Goal: Task Accomplishment & Management: Use online tool/utility

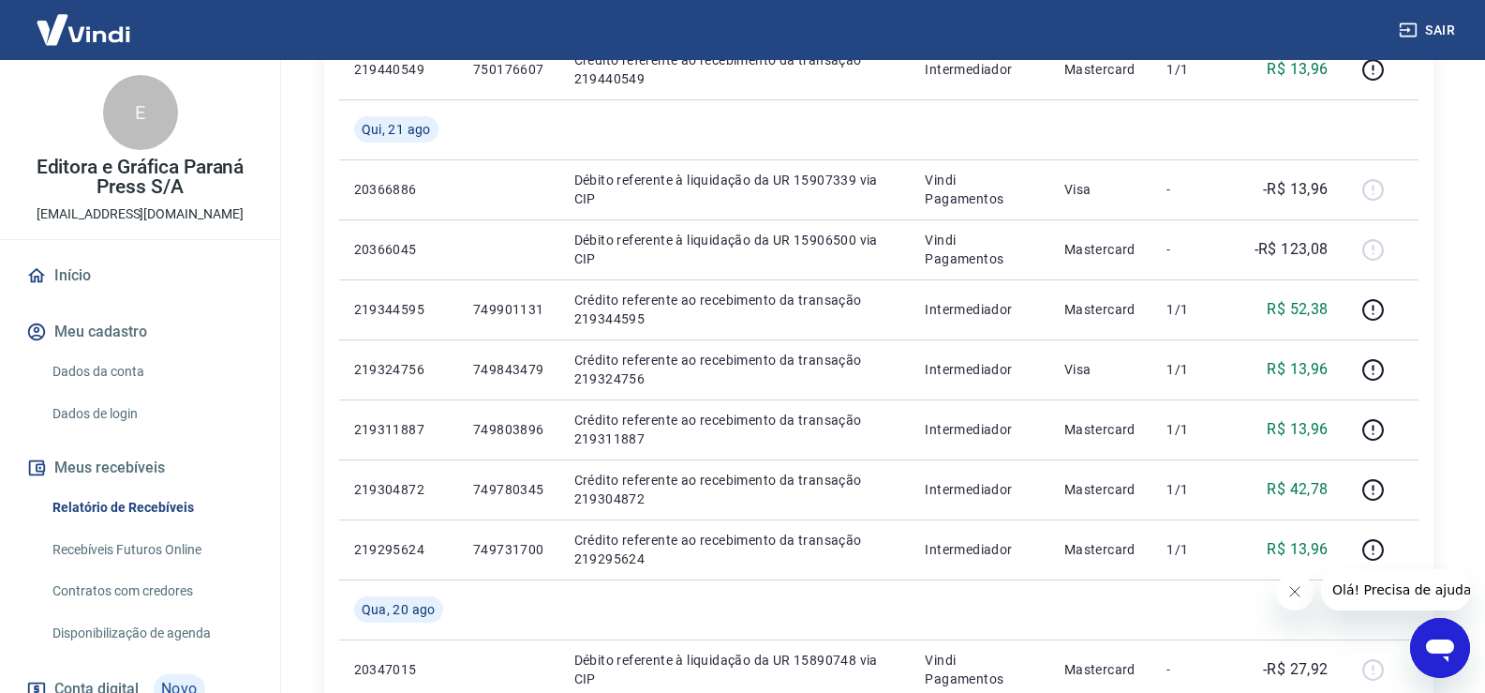
scroll to position [750, 0]
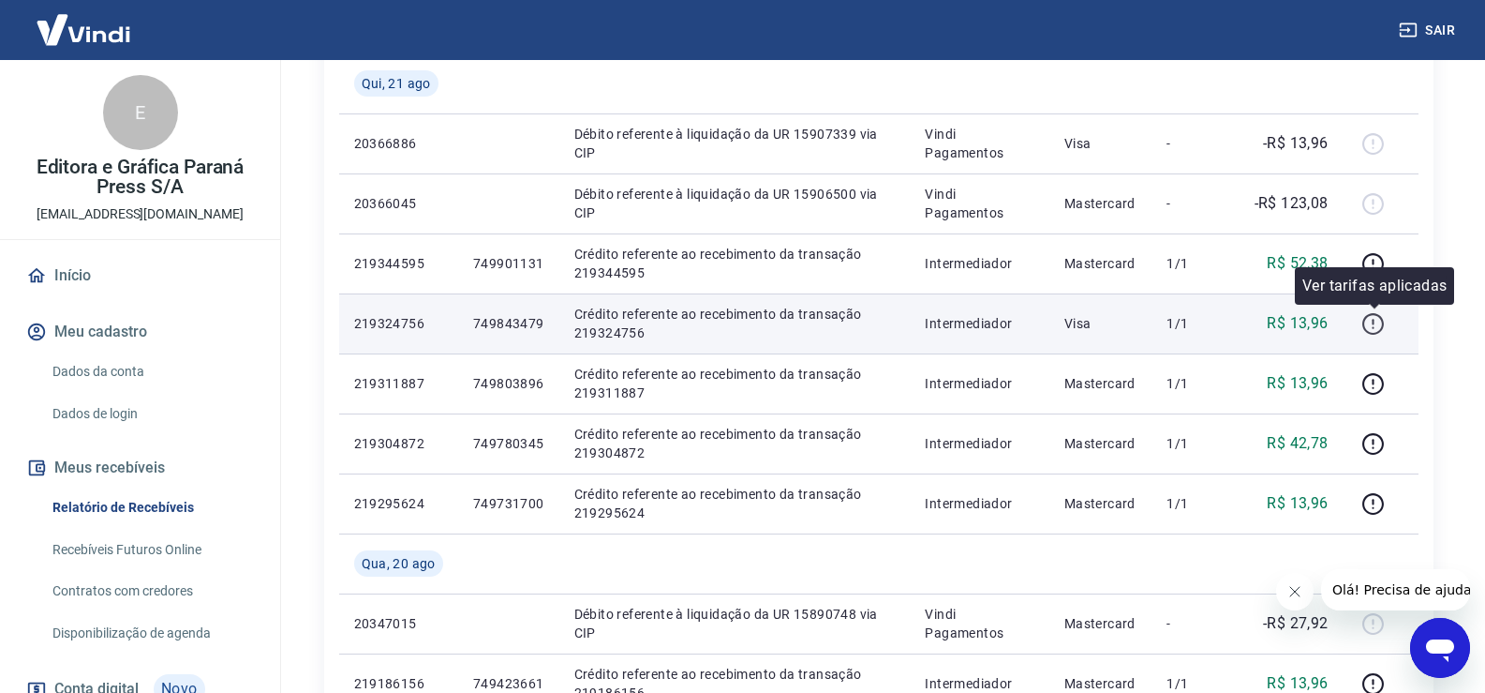
click at [1369, 322] on icon "button" at bounding box center [1373, 323] width 23 height 23
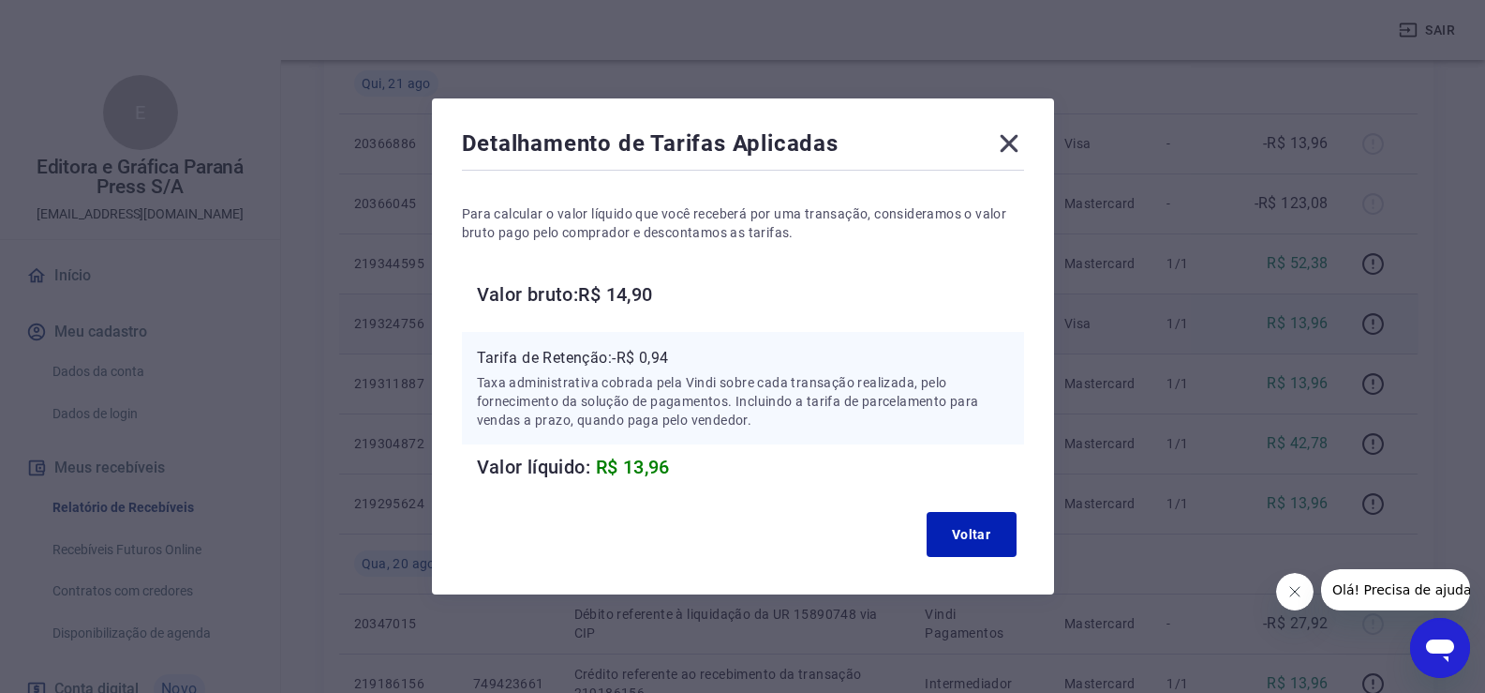
click at [1024, 533] on div "Voltar" at bounding box center [743, 534] width 562 height 60
click at [994, 536] on button "Voltar" at bounding box center [972, 534] width 90 height 45
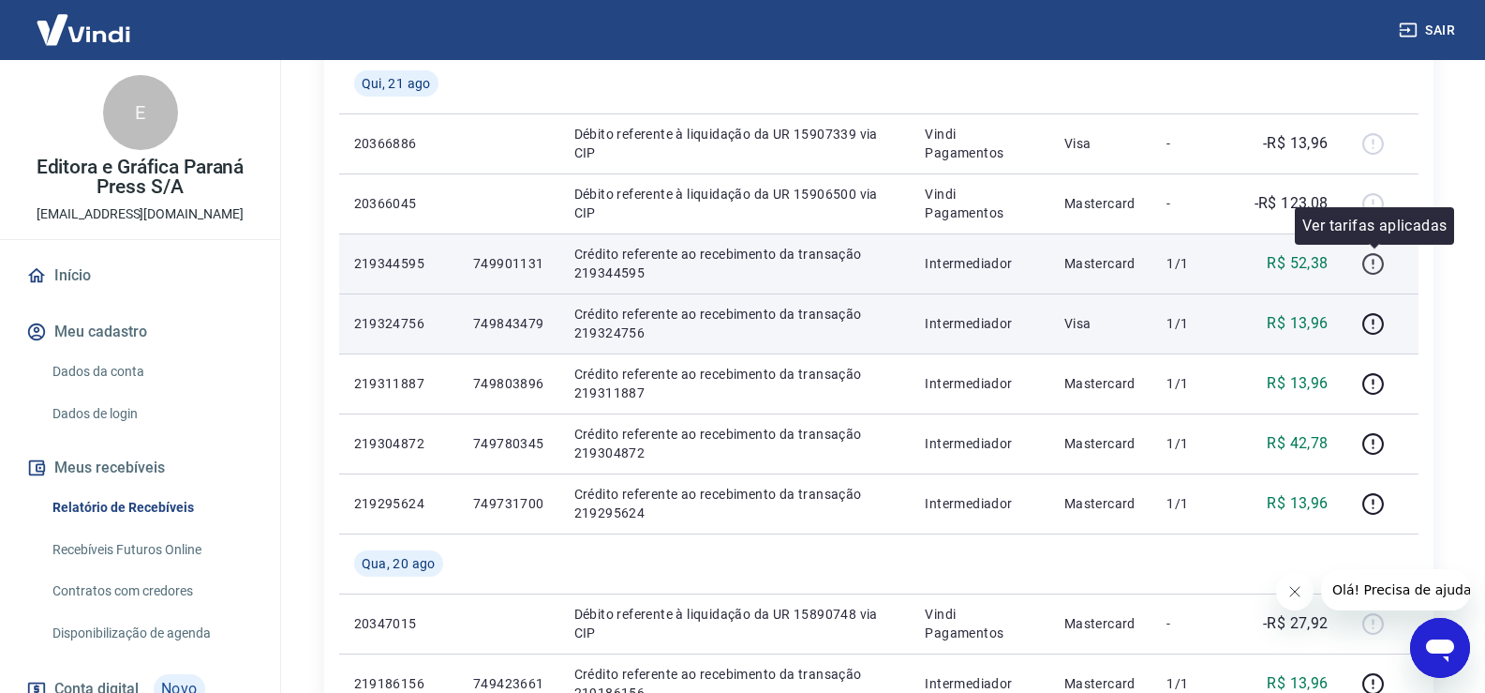
click at [1379, 257] on icon "button" at bounding box center [1373, 263] width 23 height 23
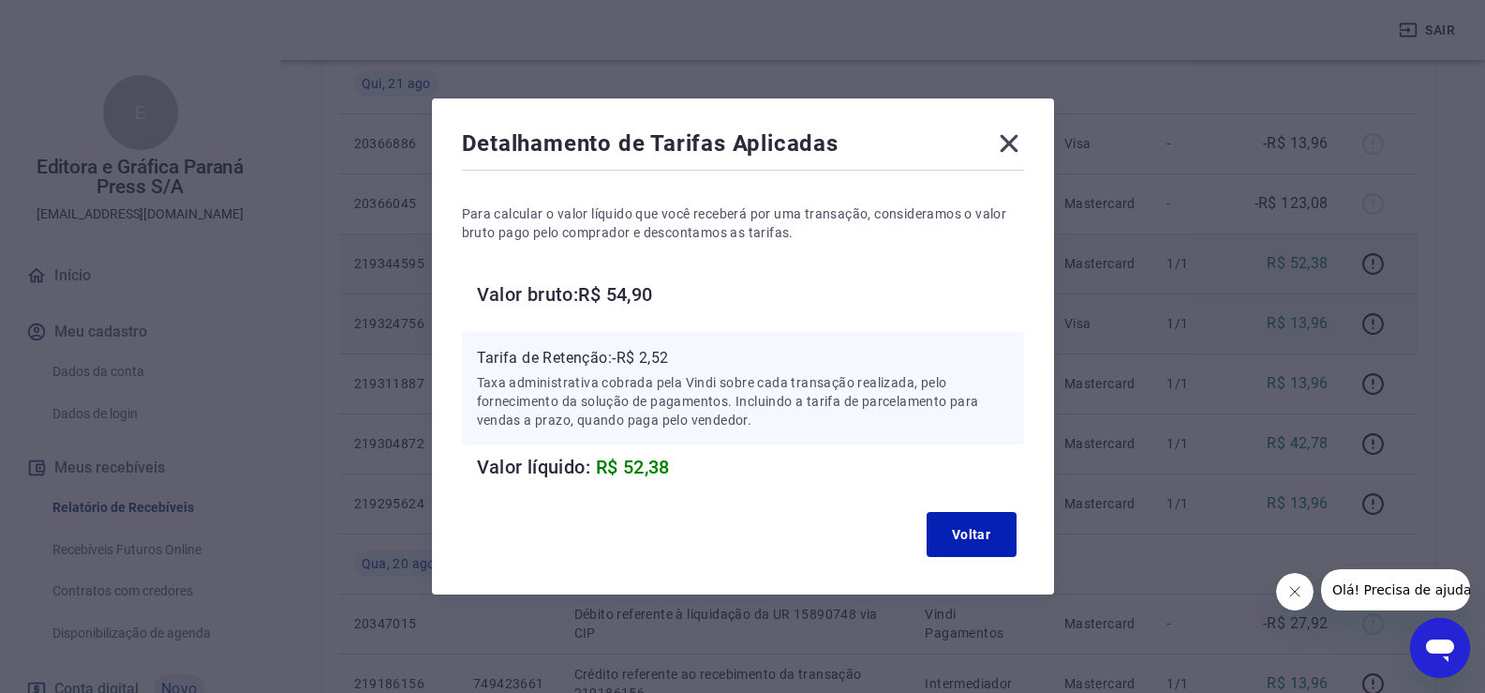
click at [1018, 142] on icon at bounding box center [1009, 144] width 18 height 18
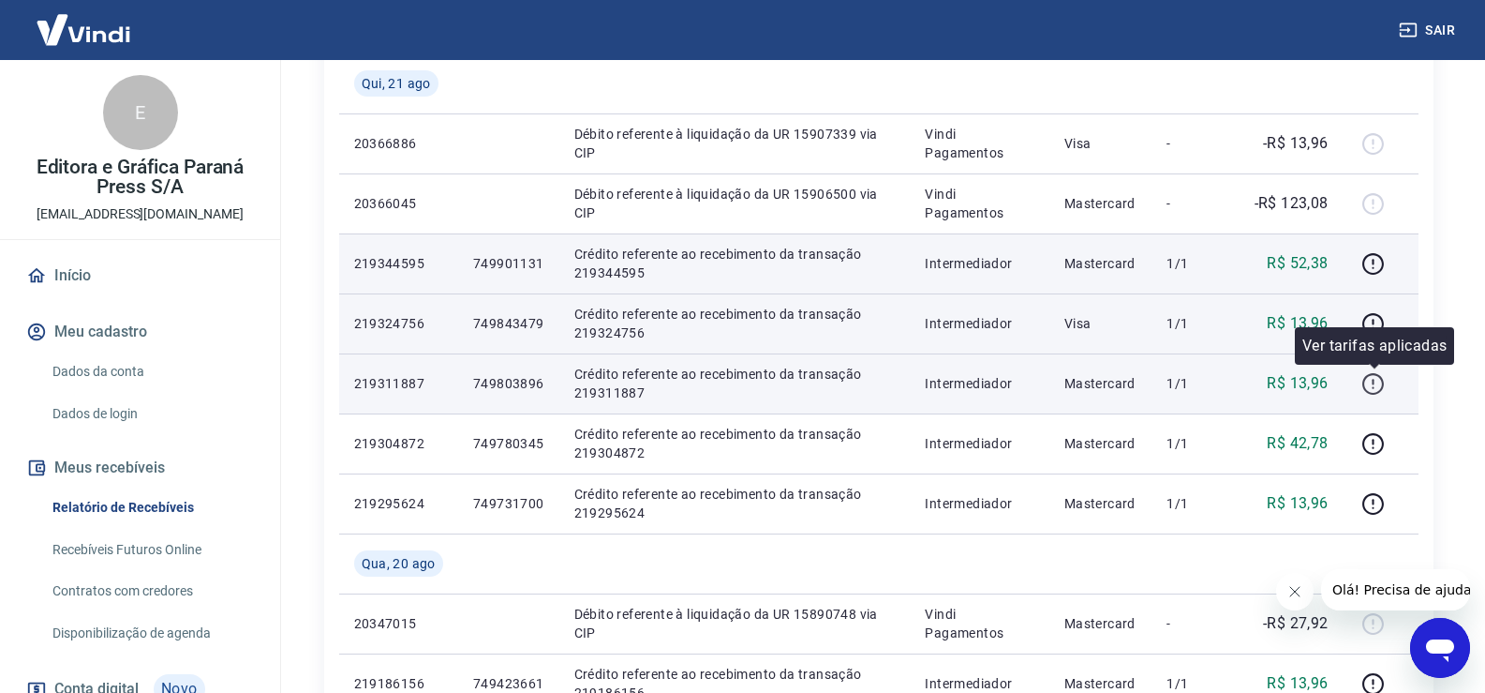
click at [1380, 389] on icon "button" at bounding box center [1373, 383] width 23 height 23
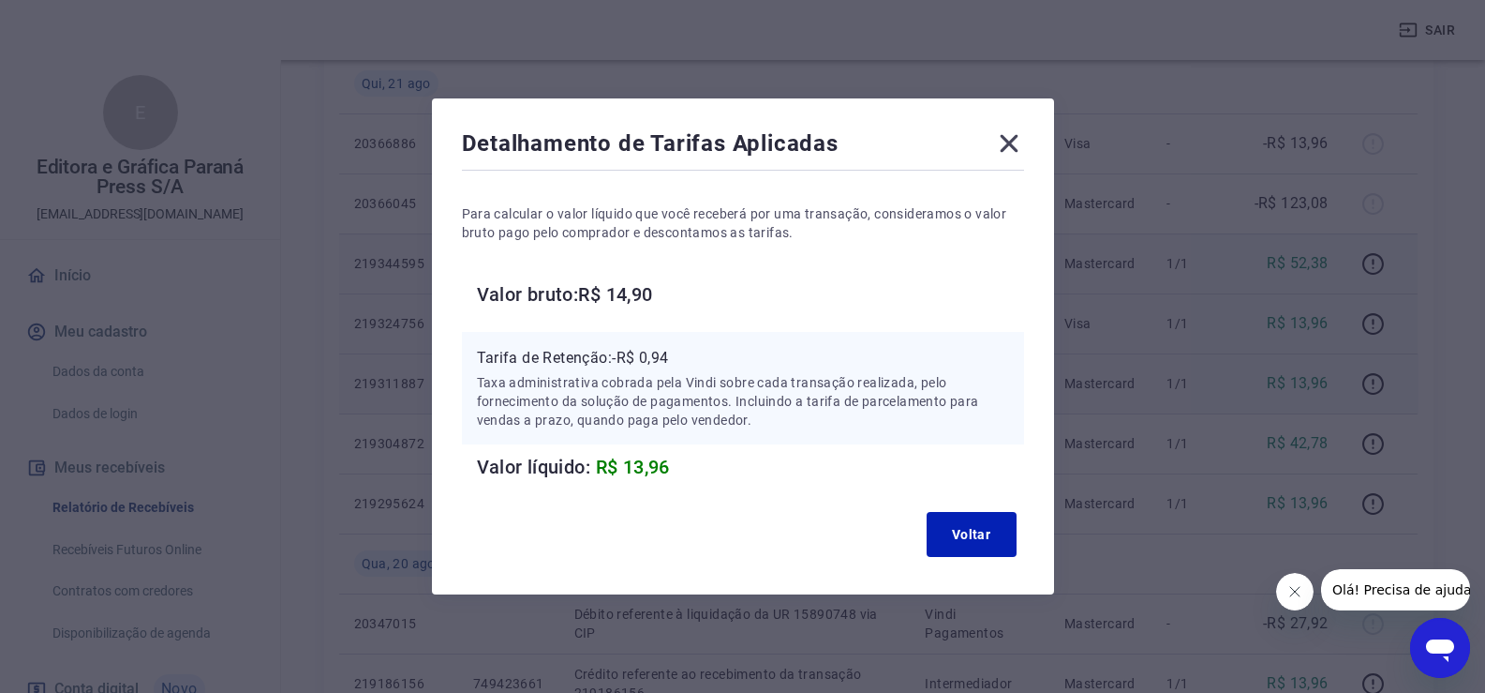
click at [1020, 136] on icon at bounding box center [1009, 143] width 30 height 30
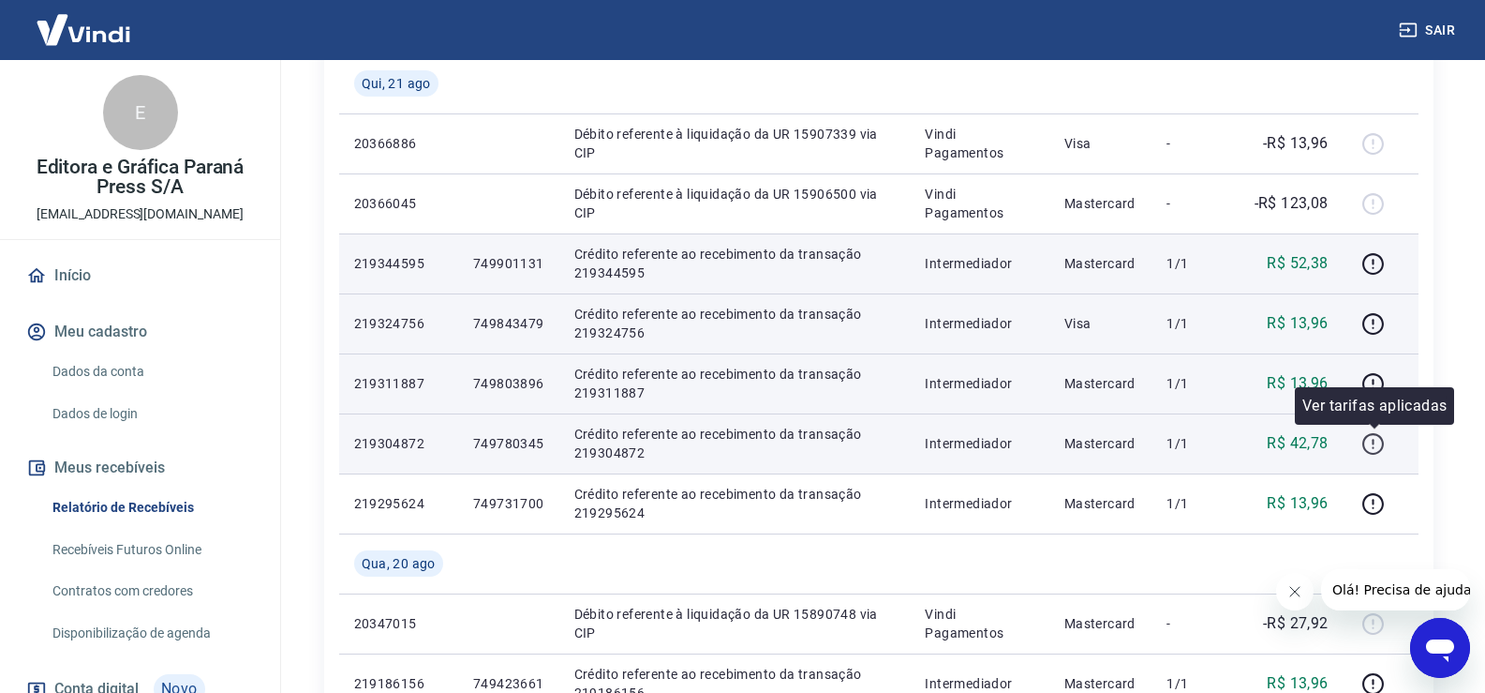
click at [1373, 450] on icon "button" at bounding box center [1373, 443] width 23 height 23
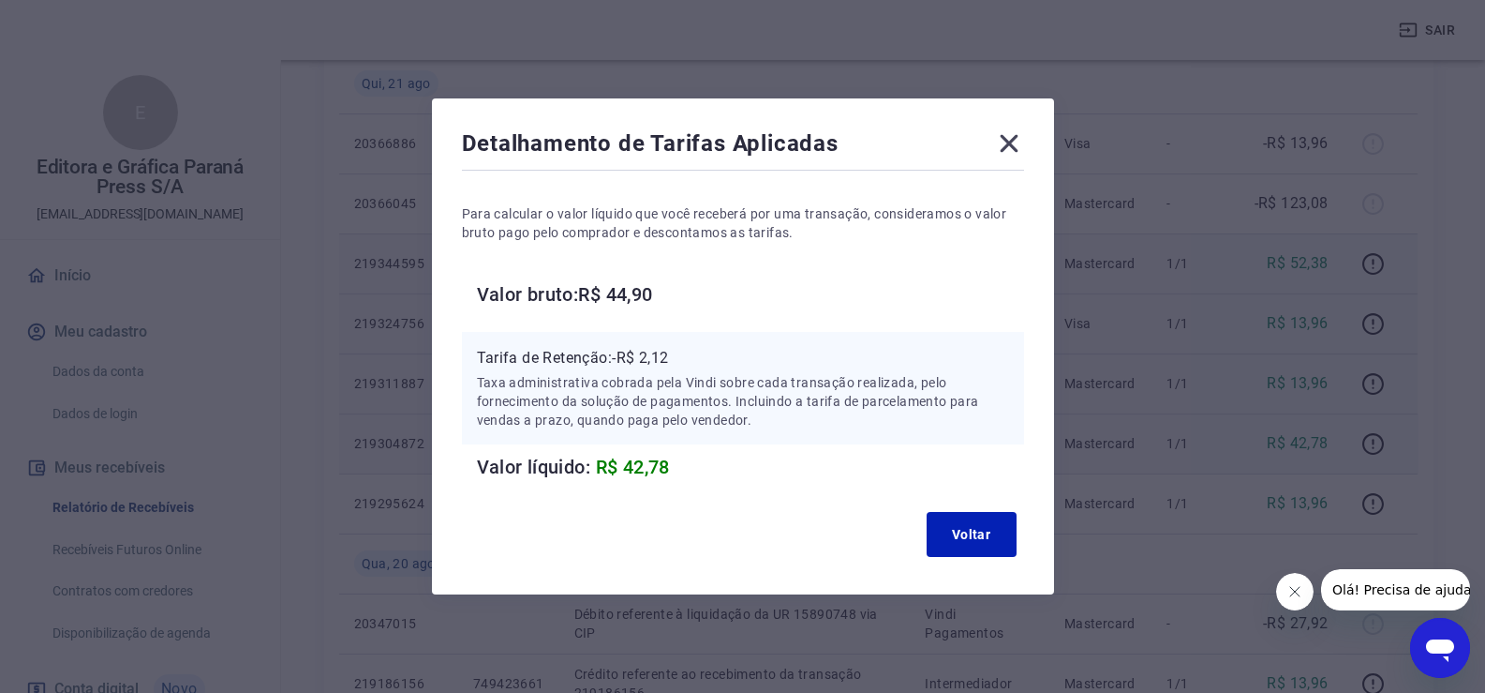
click at [1017, 143] on icon at bounding box center [1009, 144] width 18 height 18
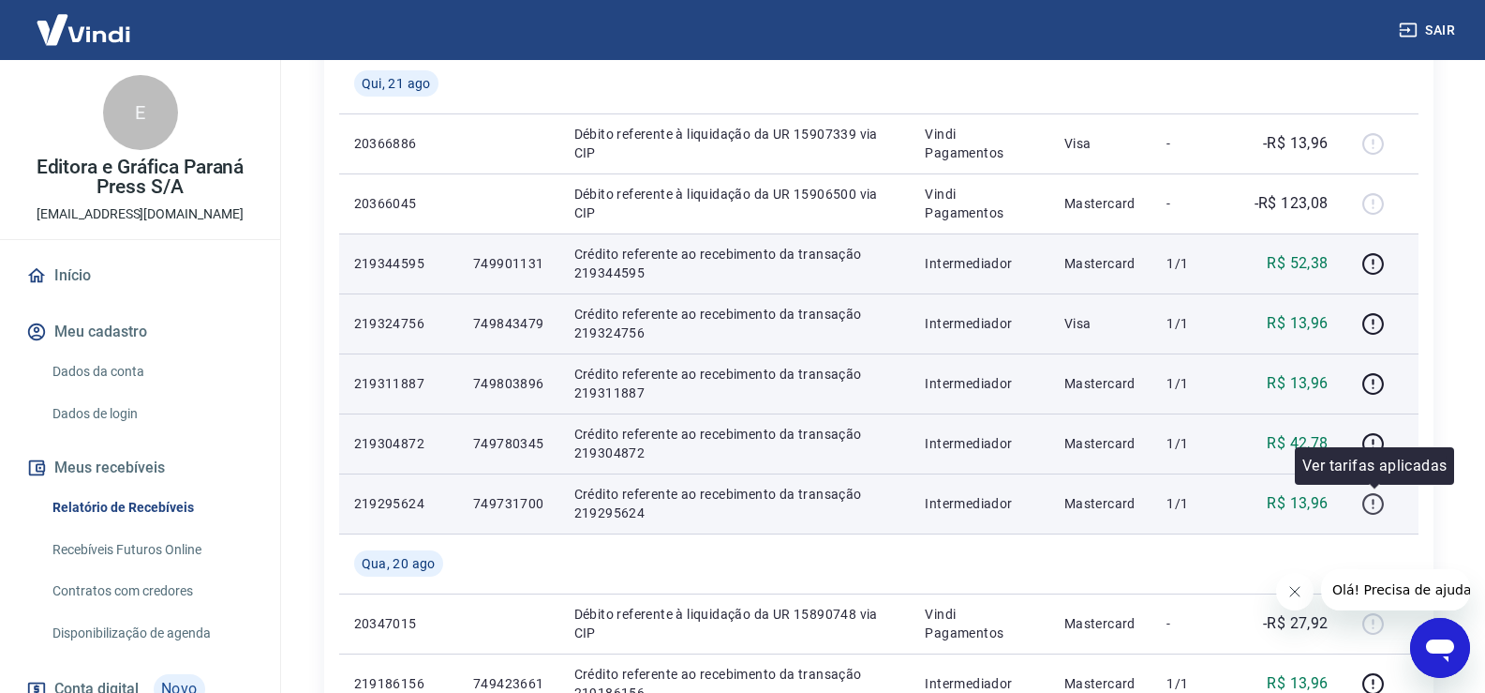
click at [1373, 505] on icon "button" at bounding box center [1373, 503] width 23 height 23
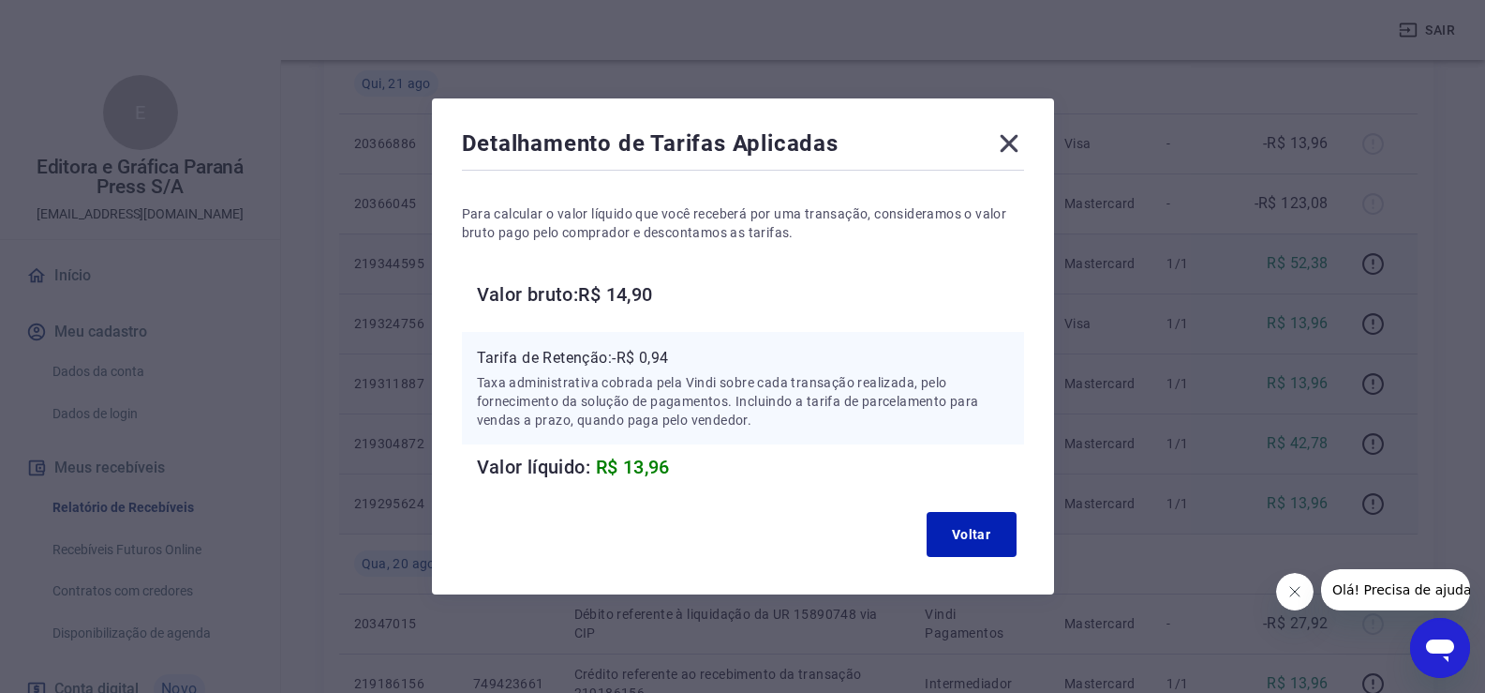
click at [1021, 136] on icon at bounding box center [1009, 143] width 30 height 30
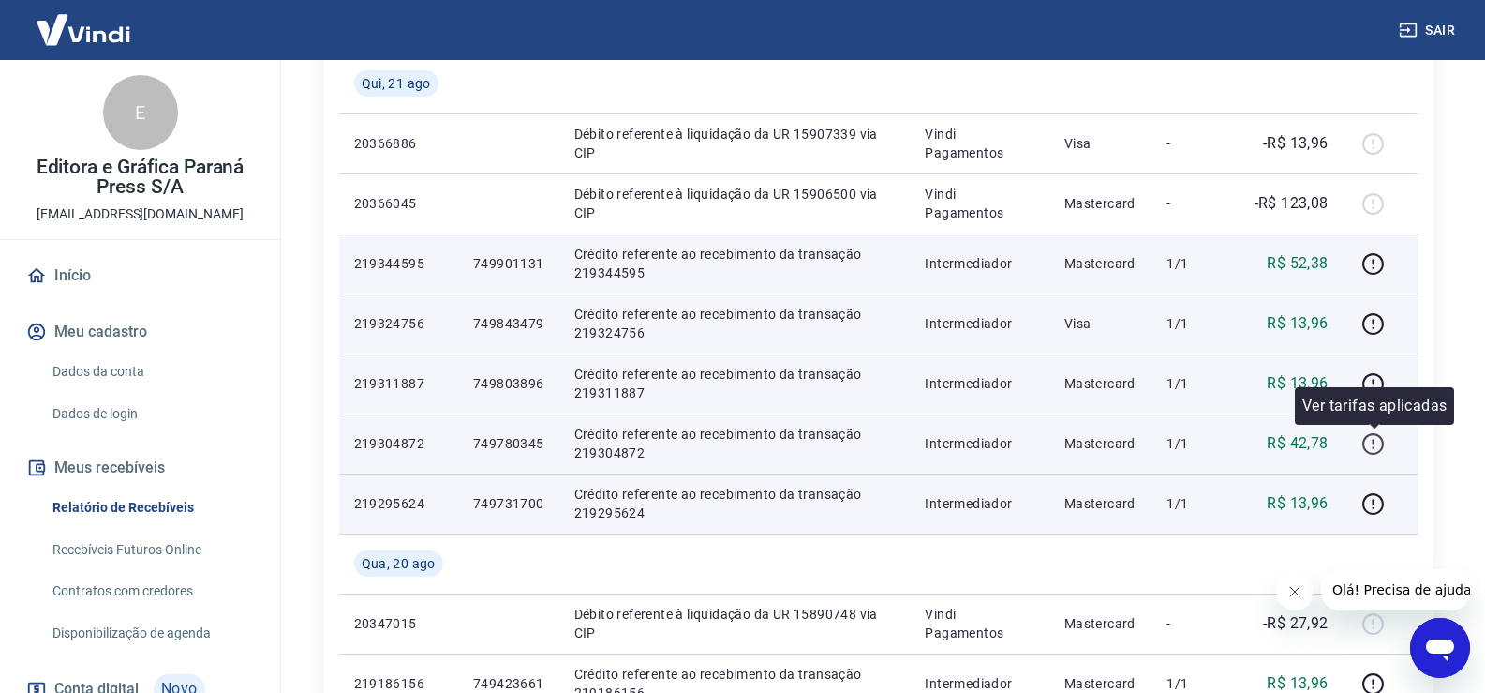
click at [1375, 440] on icon "button" at bounding box center [1374, 442] width 2 height 6
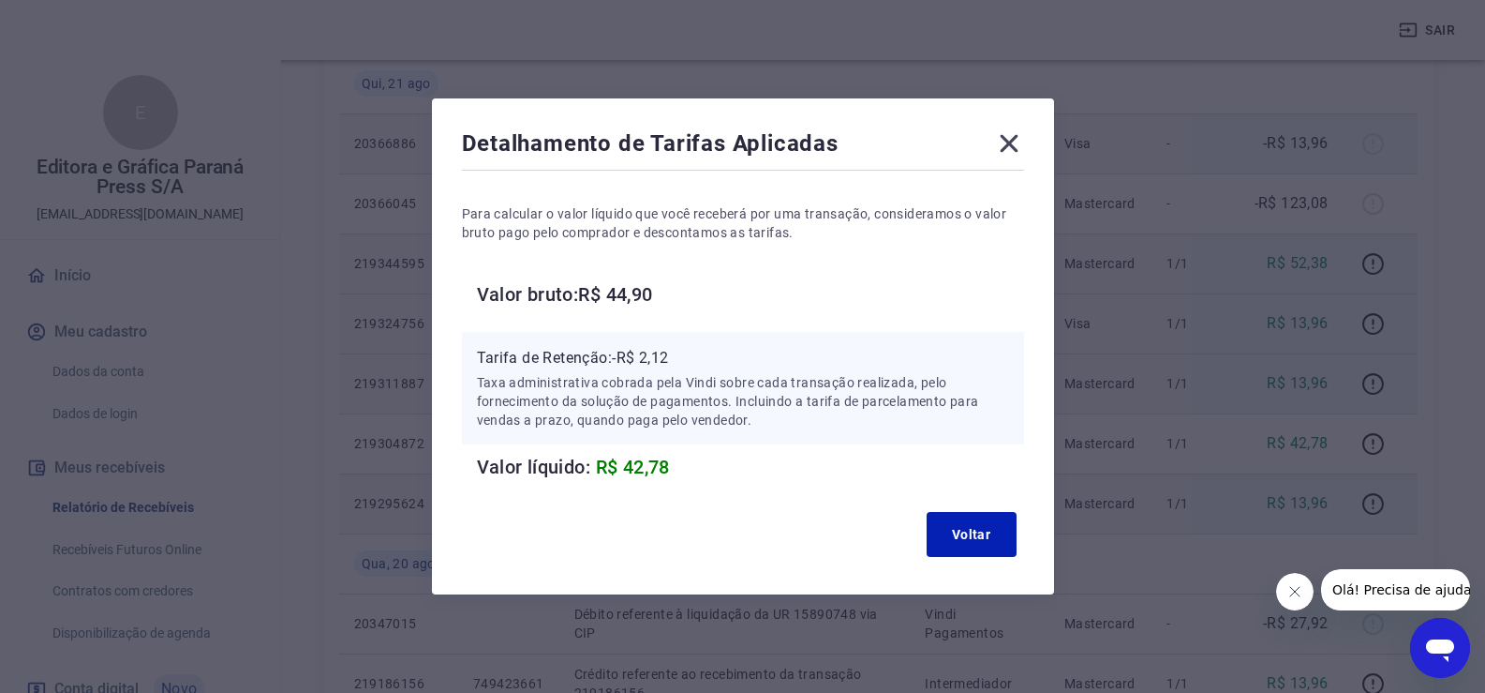
click at [1007, 134] on icon at bounding box center [1009, 143] width 30 height 30
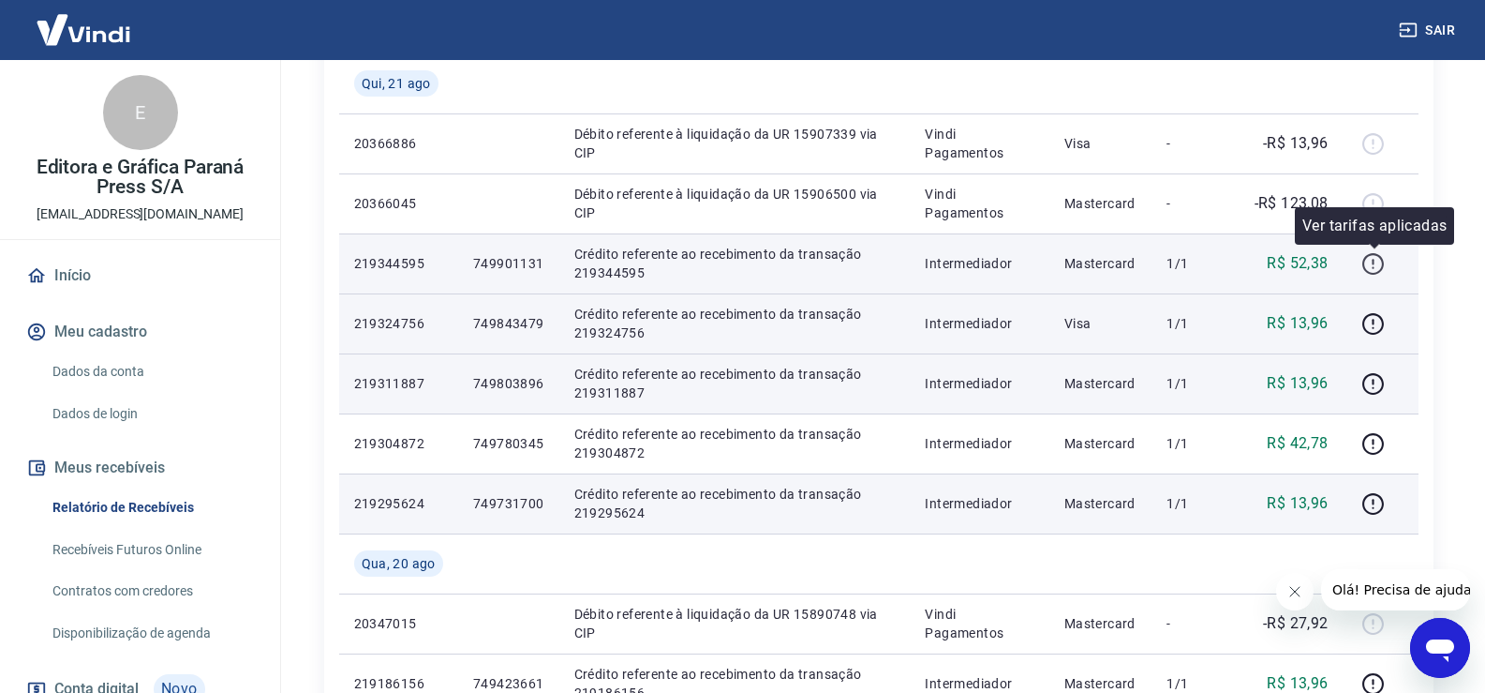
click at [1375, 257] on icon "button" at bounding box center [1373, 263] width 23 height 23
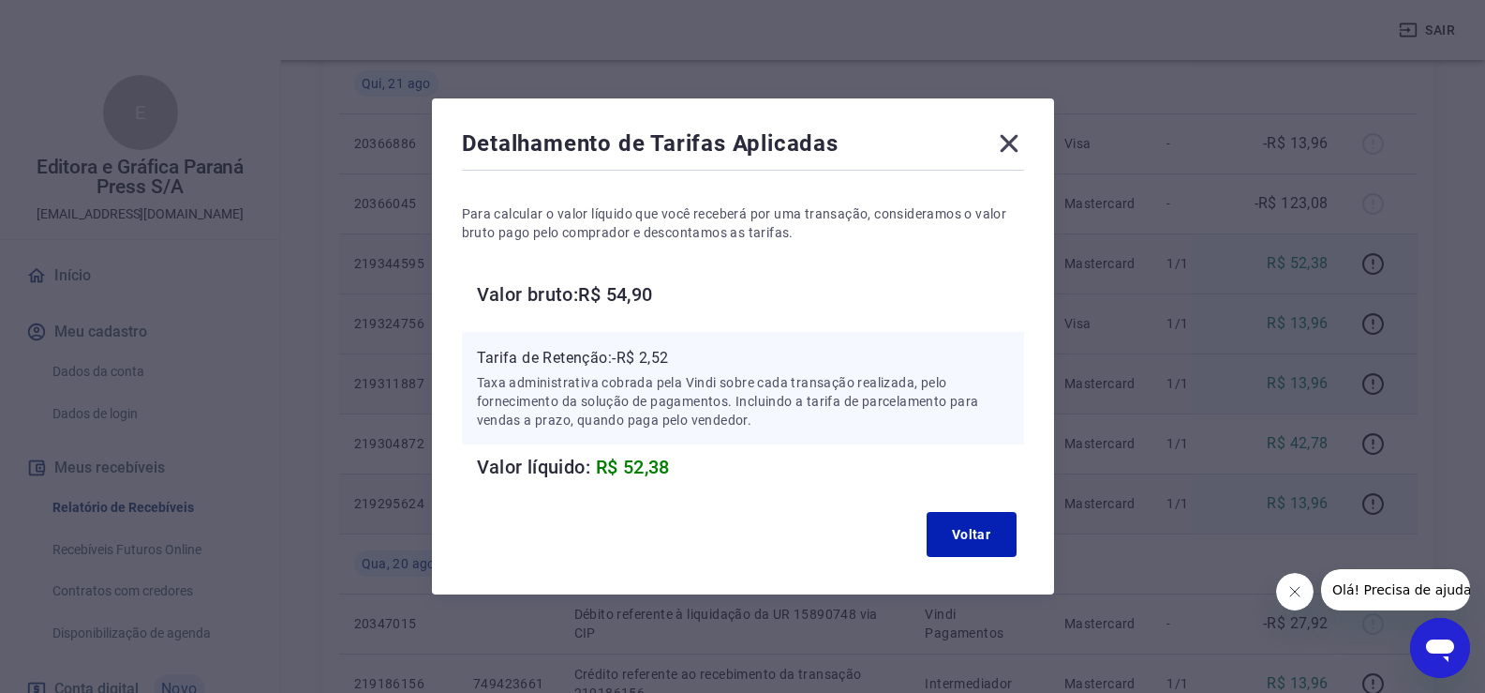
click at [1016, 137] on icon at bounding box center [1009, 143] width 30 height 30
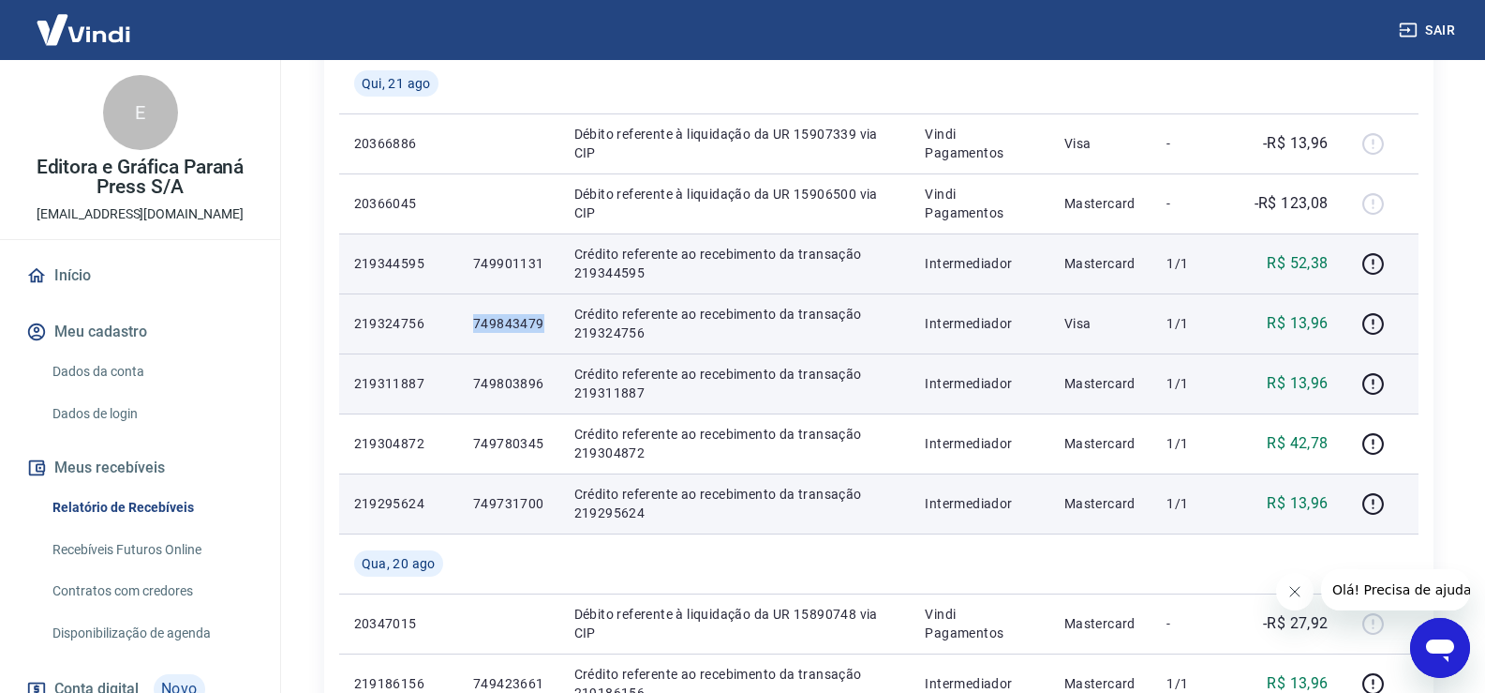
drag, startPoint x: 473, startPoint y: 325, endPoint x: 544, endPoint y: 328, distance: 70.3
click at [544, 328] on td "749843479" at bounding box center [508, 323] width 101 height 60
copy p "749843479"
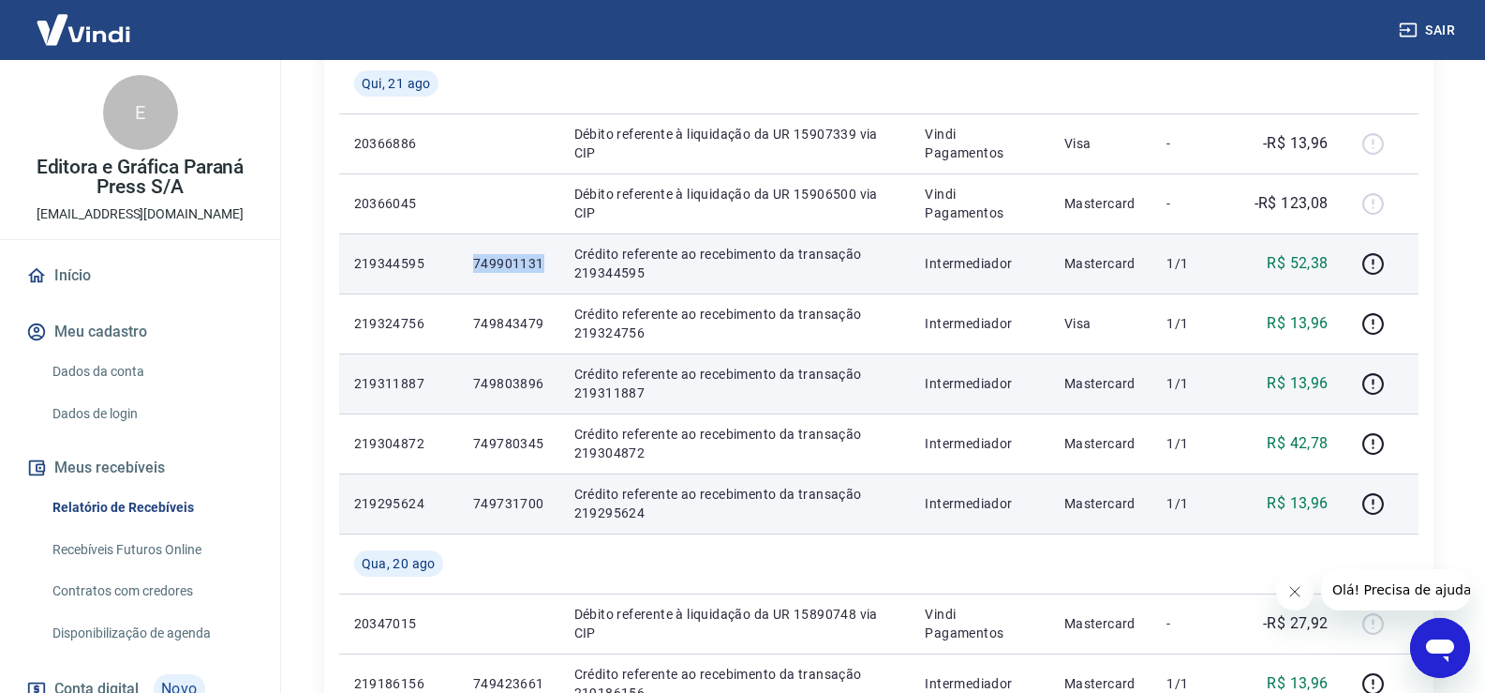
drag, startPoint x: 470, startPoint y: 261, endPoint x: 539, endPoint y: 266, distance: 69.6
click at [539, 266] on td "749901131" at bounding box center [508, 263] width 101 height 60
copy p "749901131"
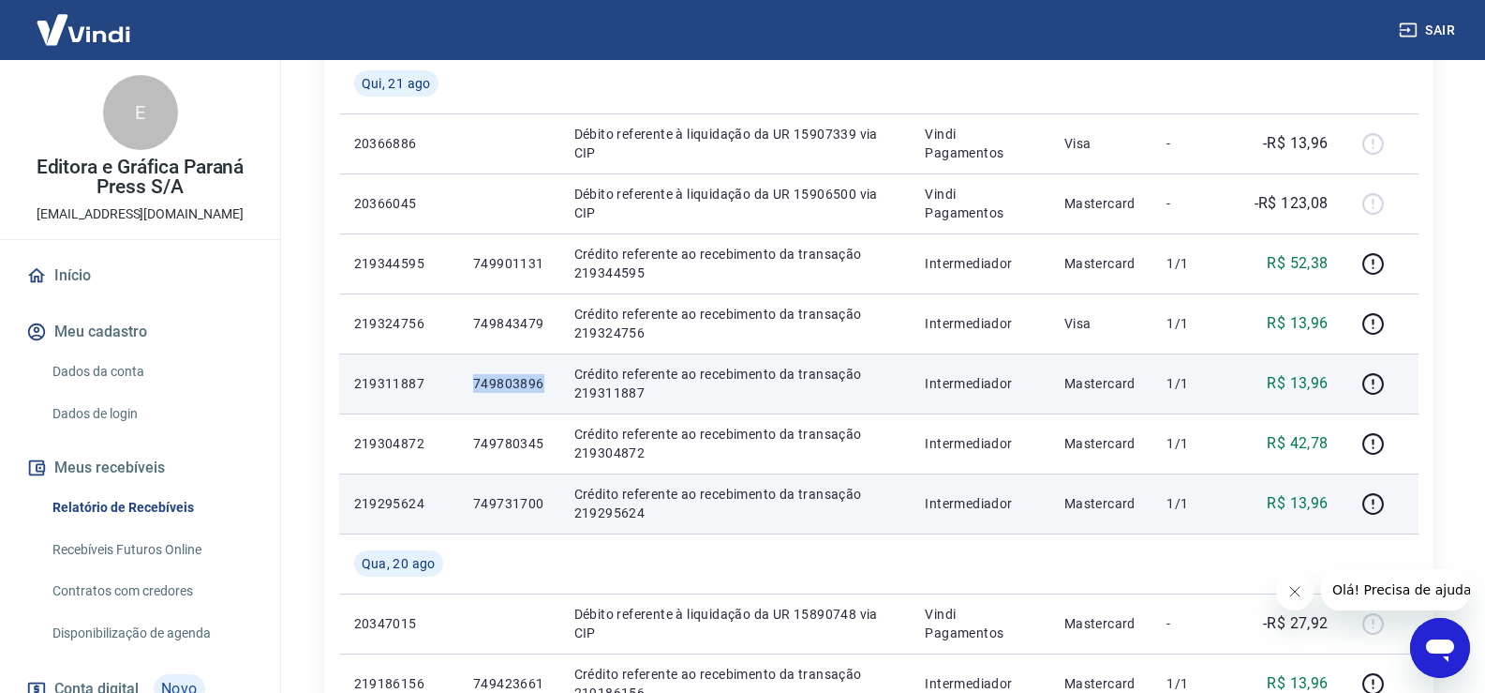
drag, startPoint x: 467, startPoint y: 379, endPoint x: 542, endPoint y: 387, distance: 75.4
click at [542, 387] on td "749803896" at bounding box center [508, 383] width 101 height 60
copy p "749803896"
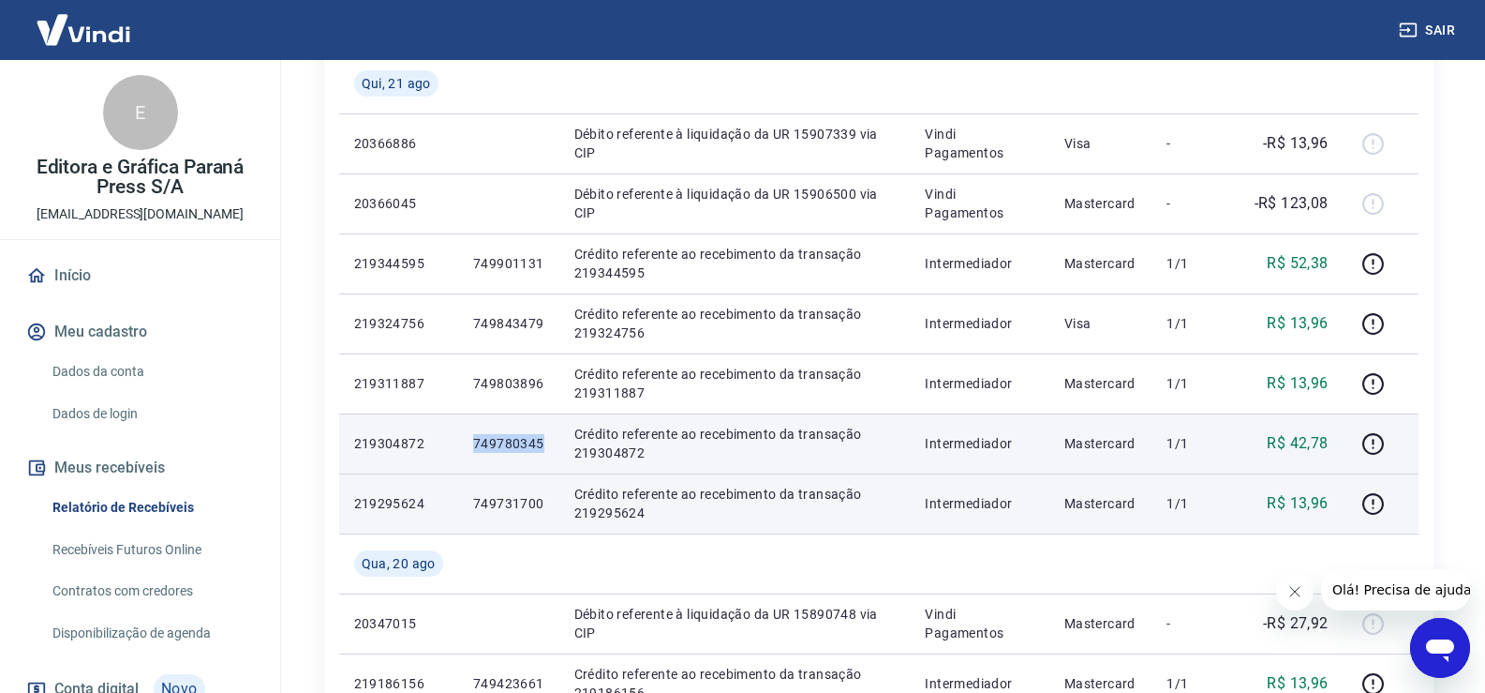
drag, startPoint x: 473, startPoint y: 443, endPoint x: 541, endPoint y: 441, distance: 67.5
click at [541, 441] on p "749780345" at bounding box center [508, 443] width 71 height 19
copy p "749780345"
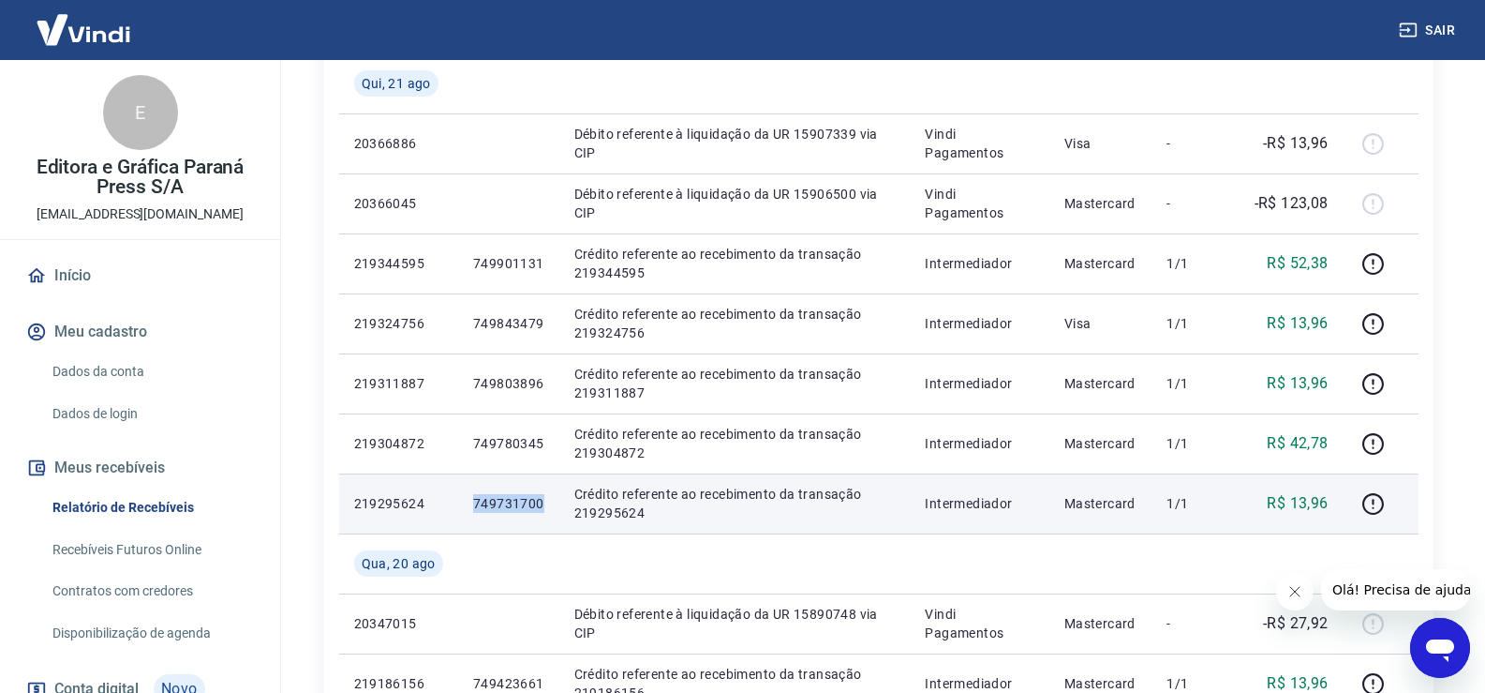
drag, startPoint x: 470, startPoint y: 502, endPoint x: 541, endPoint y: 505, distance: 70.3
click at [541, 505] on td "749731700" at bounding box center [508, 503] width 101 height 60
copy p "749731700"
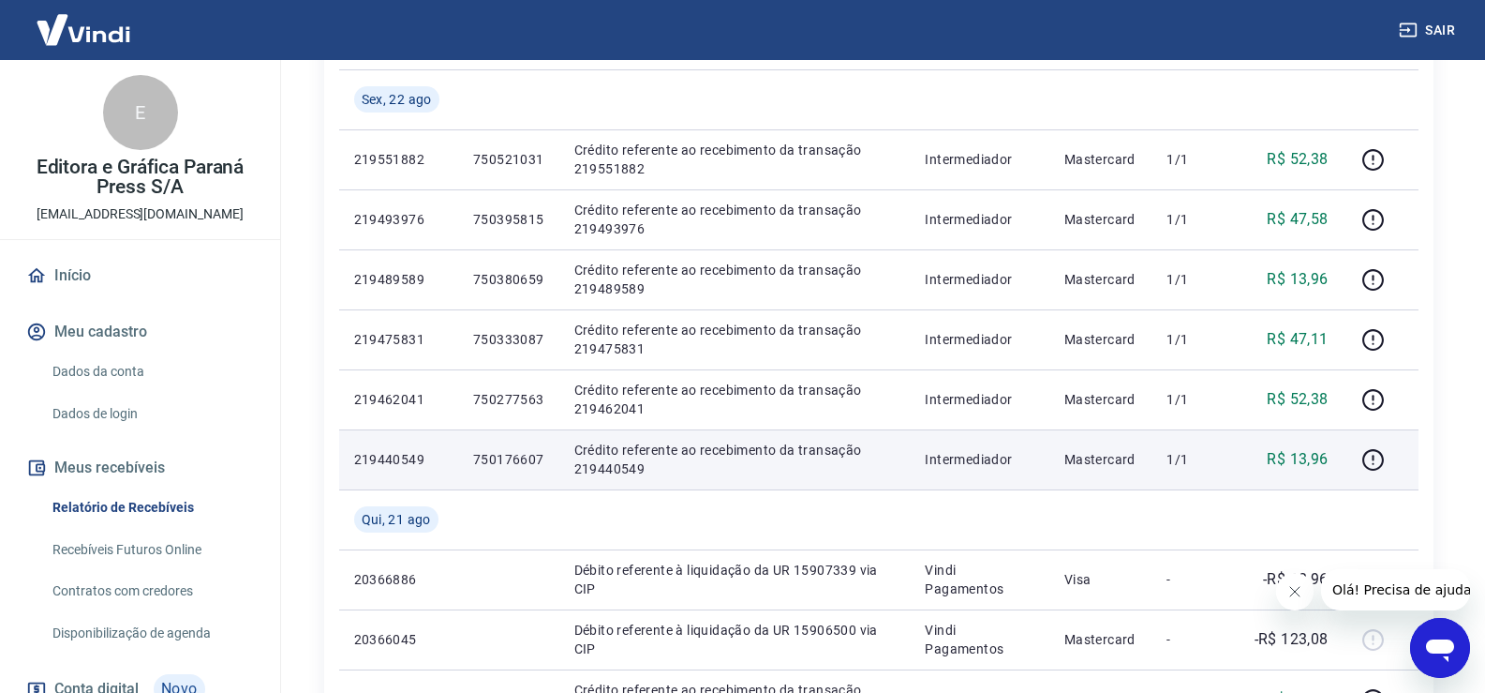
scroll to position [281, 0]
